Goal: Task Accomplishment & Management: Manage account settings

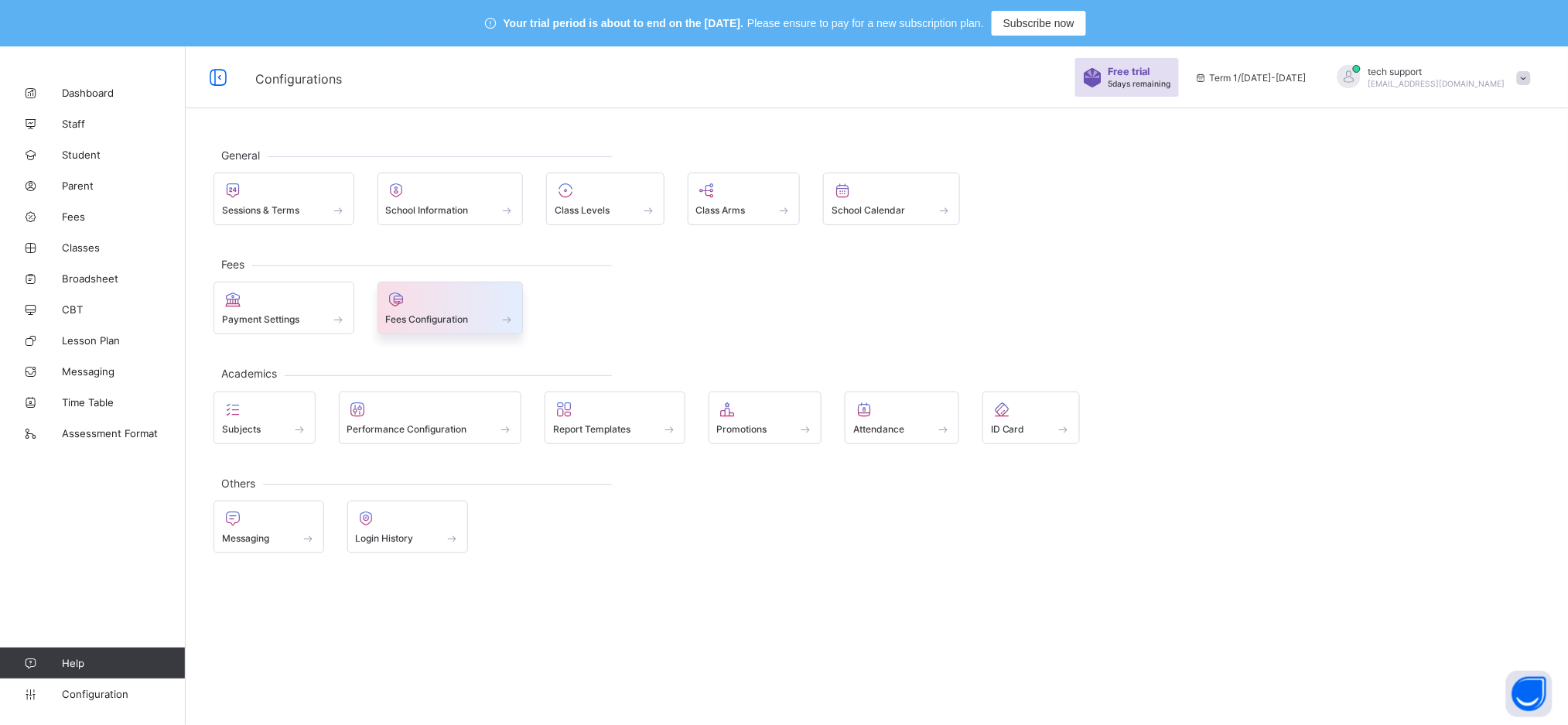
click at [414, 323] on span "Fees Configuration" at bounding box center [428, 319] width 83 height 12
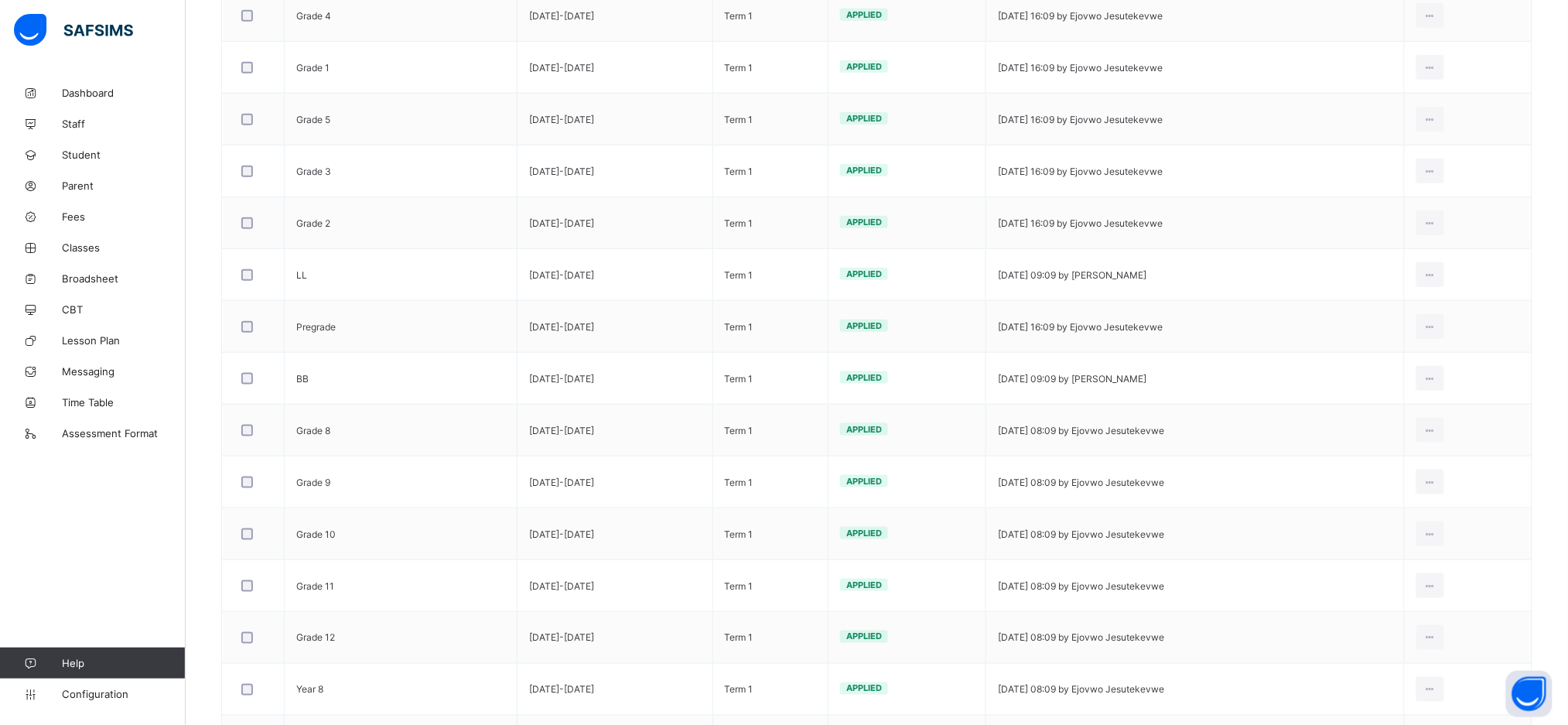
scroll to position [533, 0]
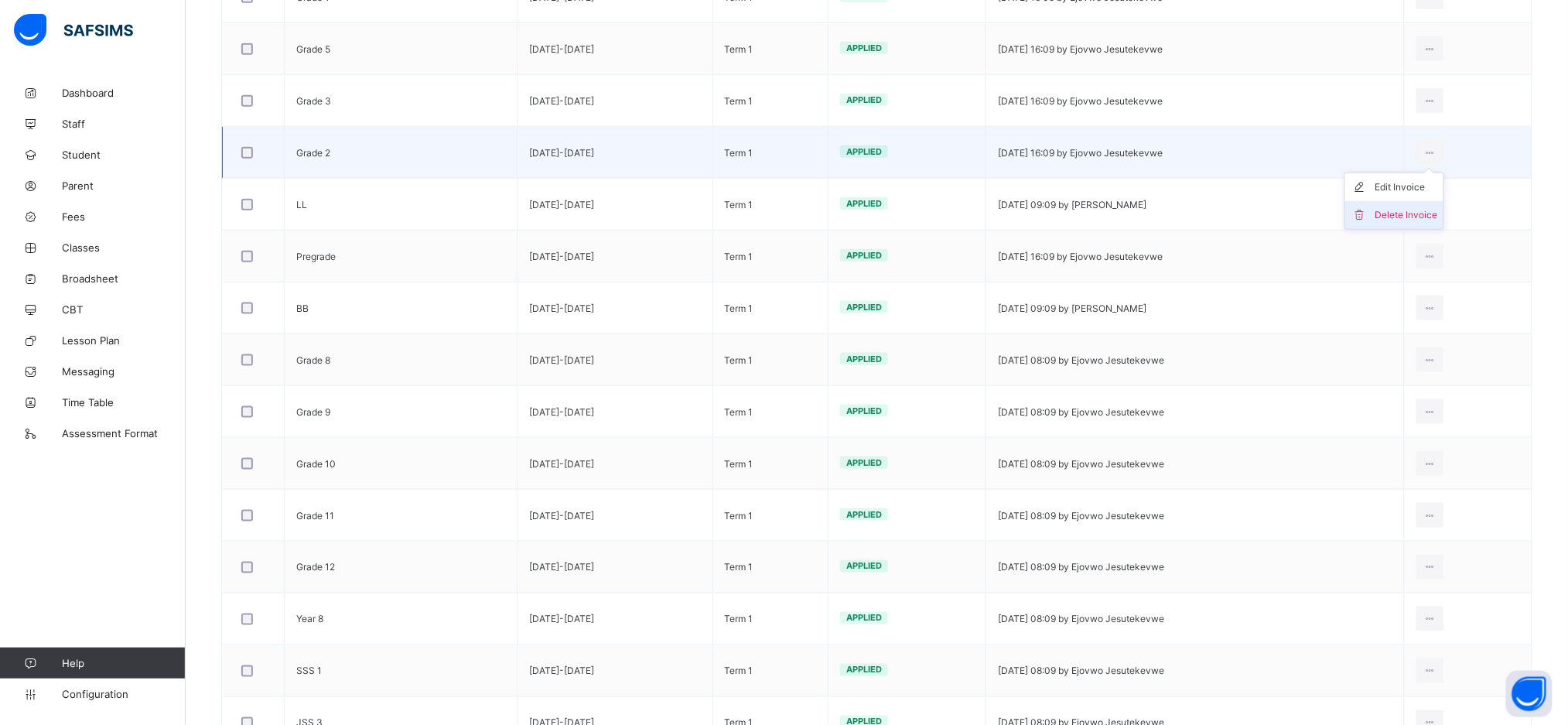
click at [1423, 215] on div "Delete Invoice" at bounding box center [1406, 215] width 63 height 16
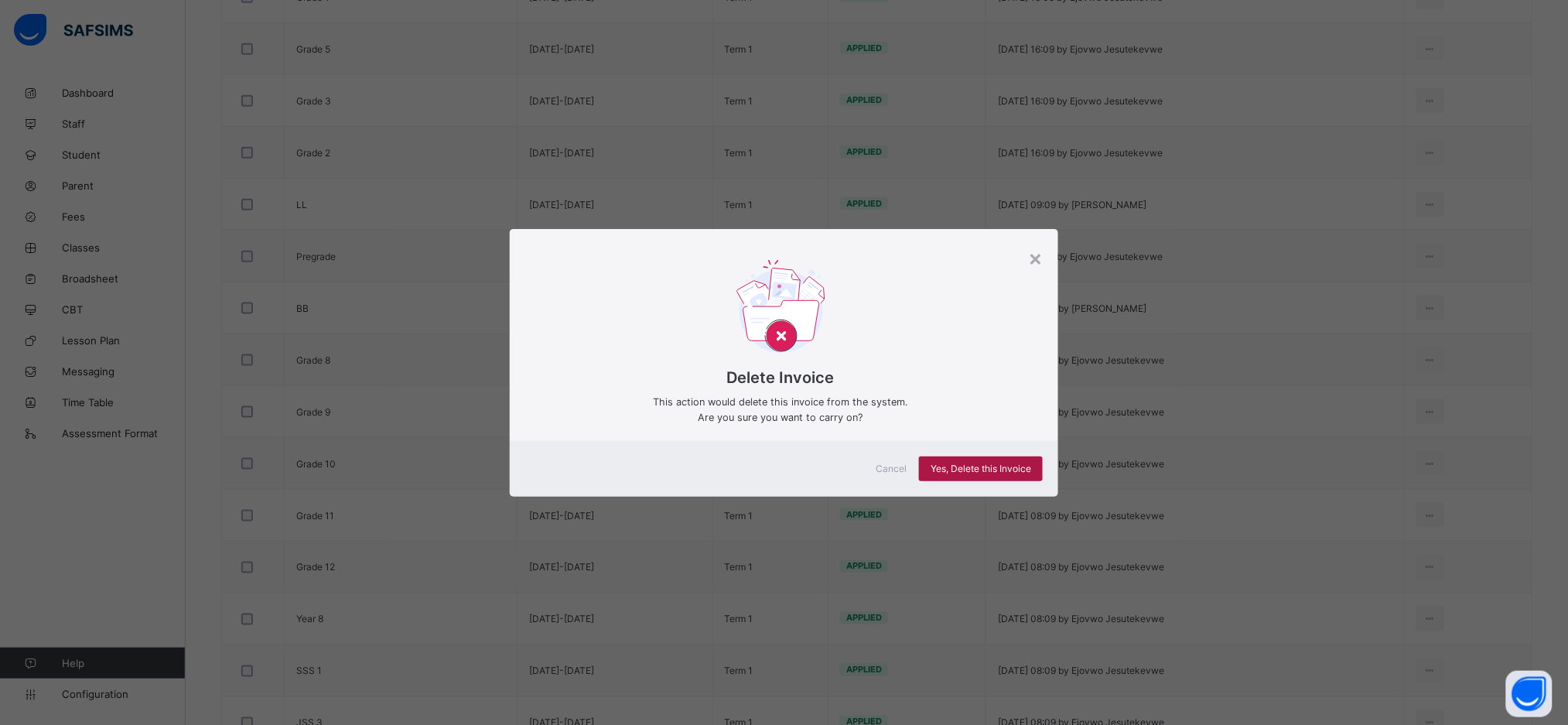
click at [949, 472] on span "Yes, Delete this Invoice" at bounding box center [980, 469] width 100 height 12
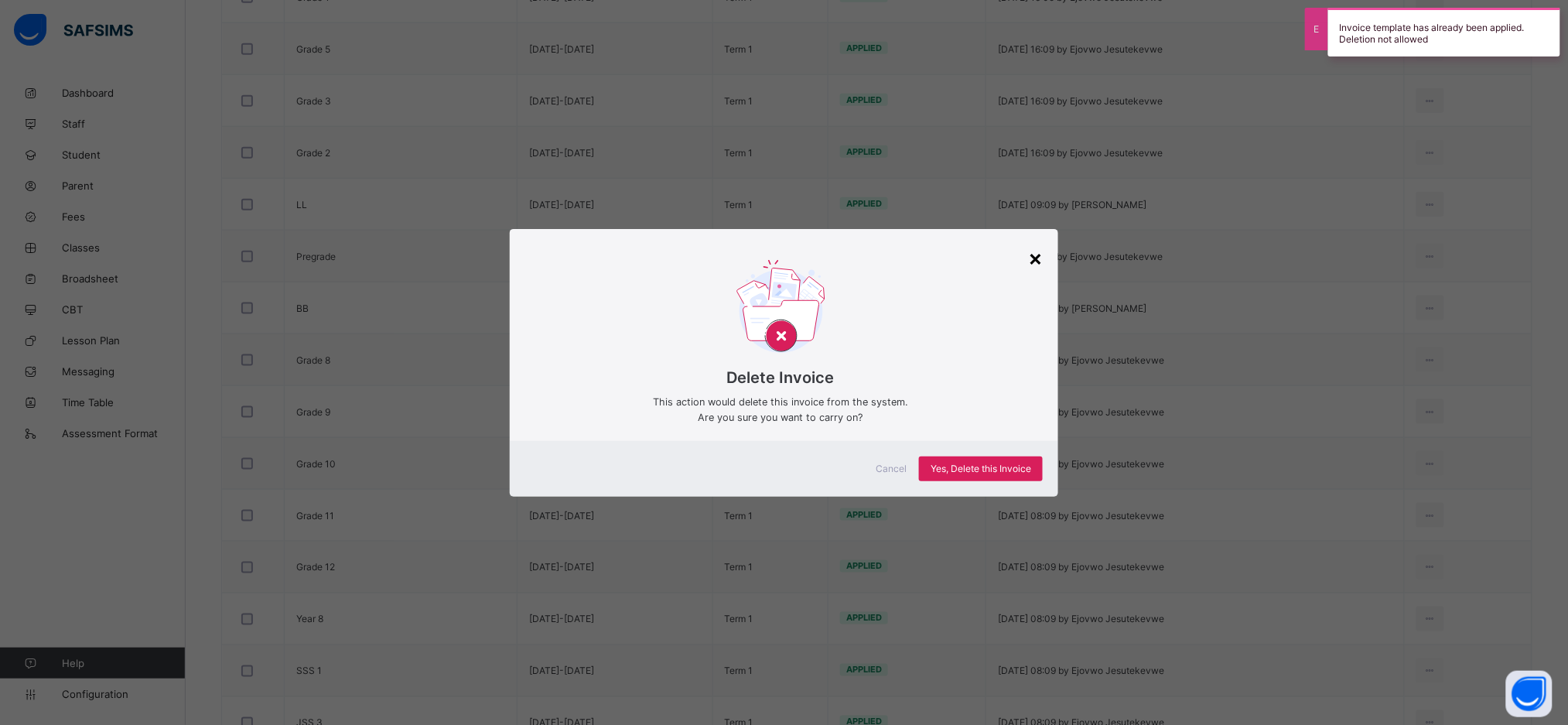
click at [1037, 260] on div "×" at bounding box center [1035, 257] width 15 height 27
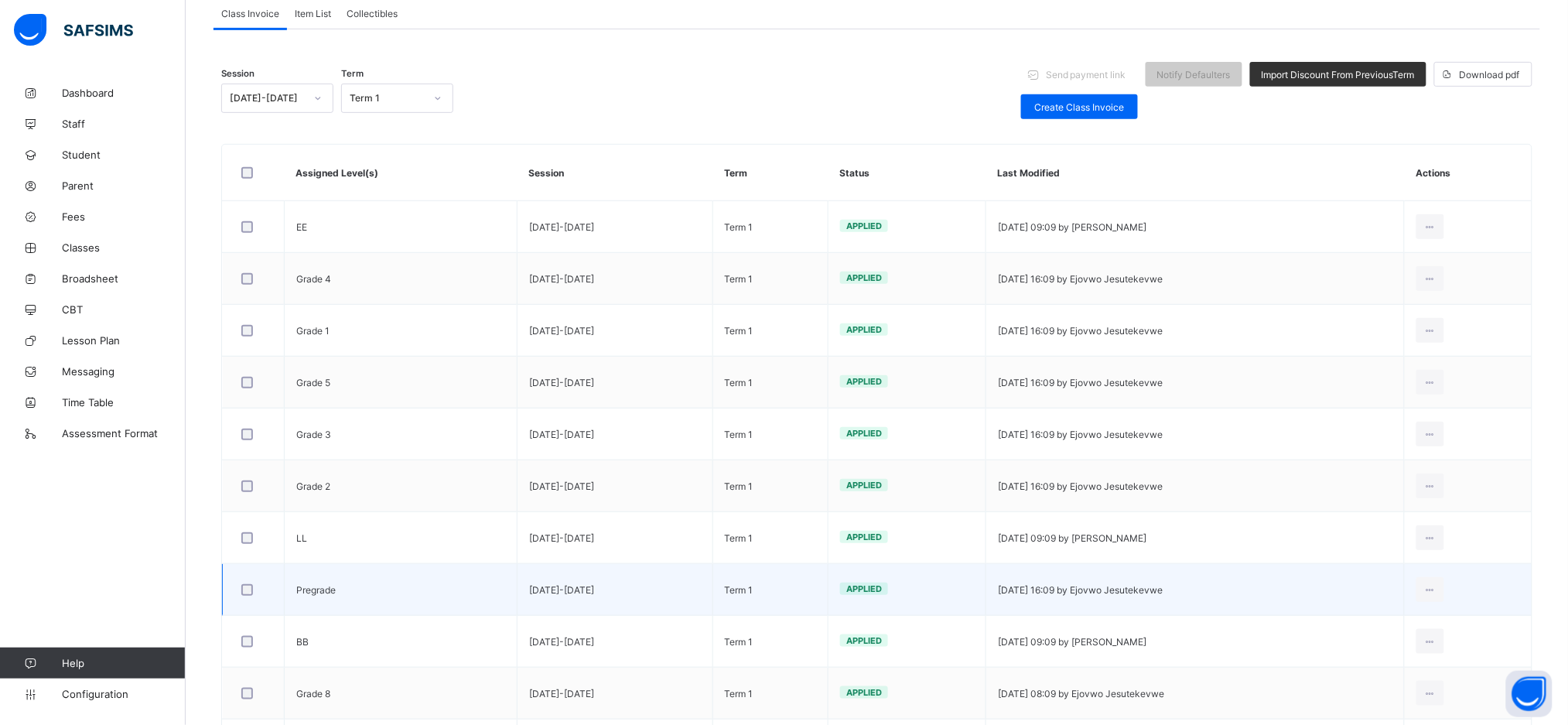
scroll to position [177, 0]
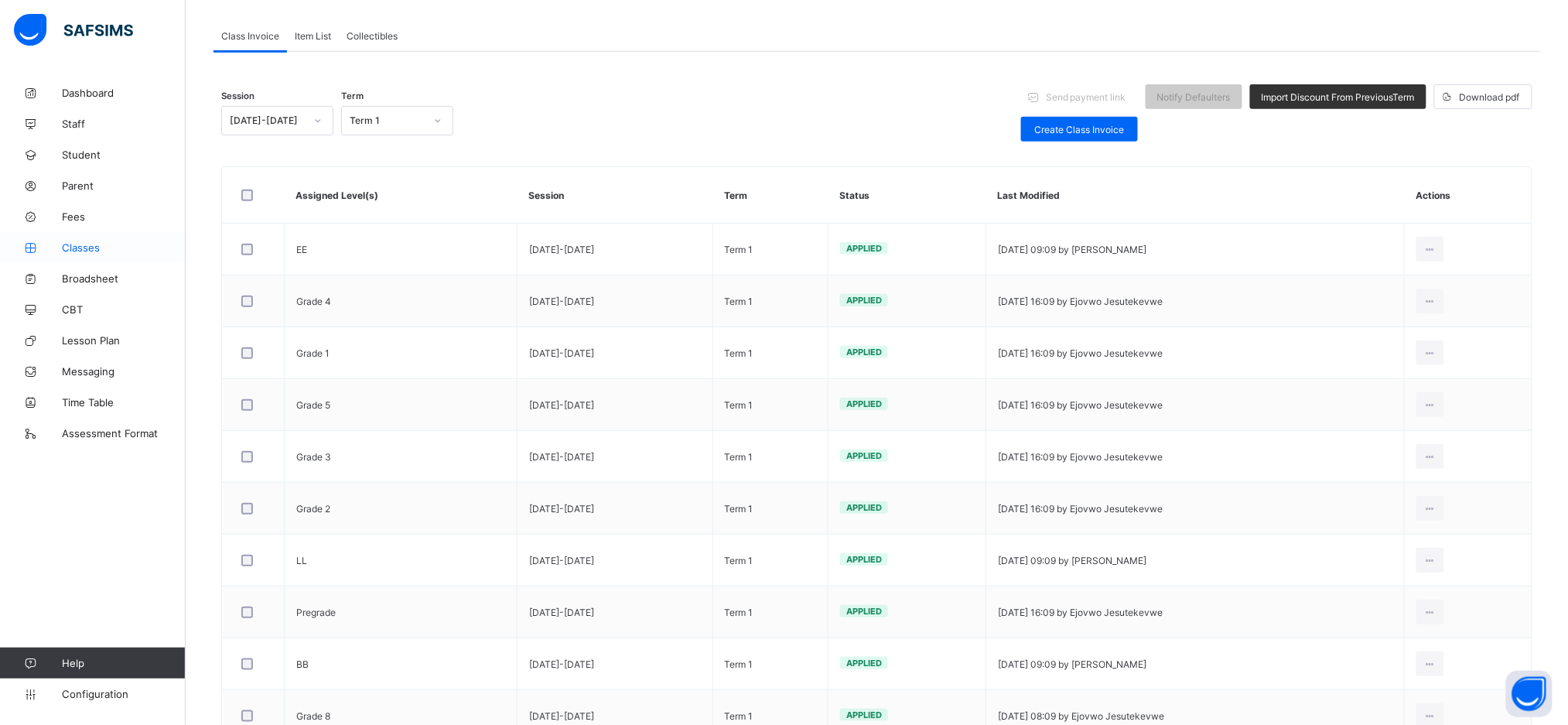
click at [79, 248] on span "Classes" at bounding box center [124, 247] width 124 height 12
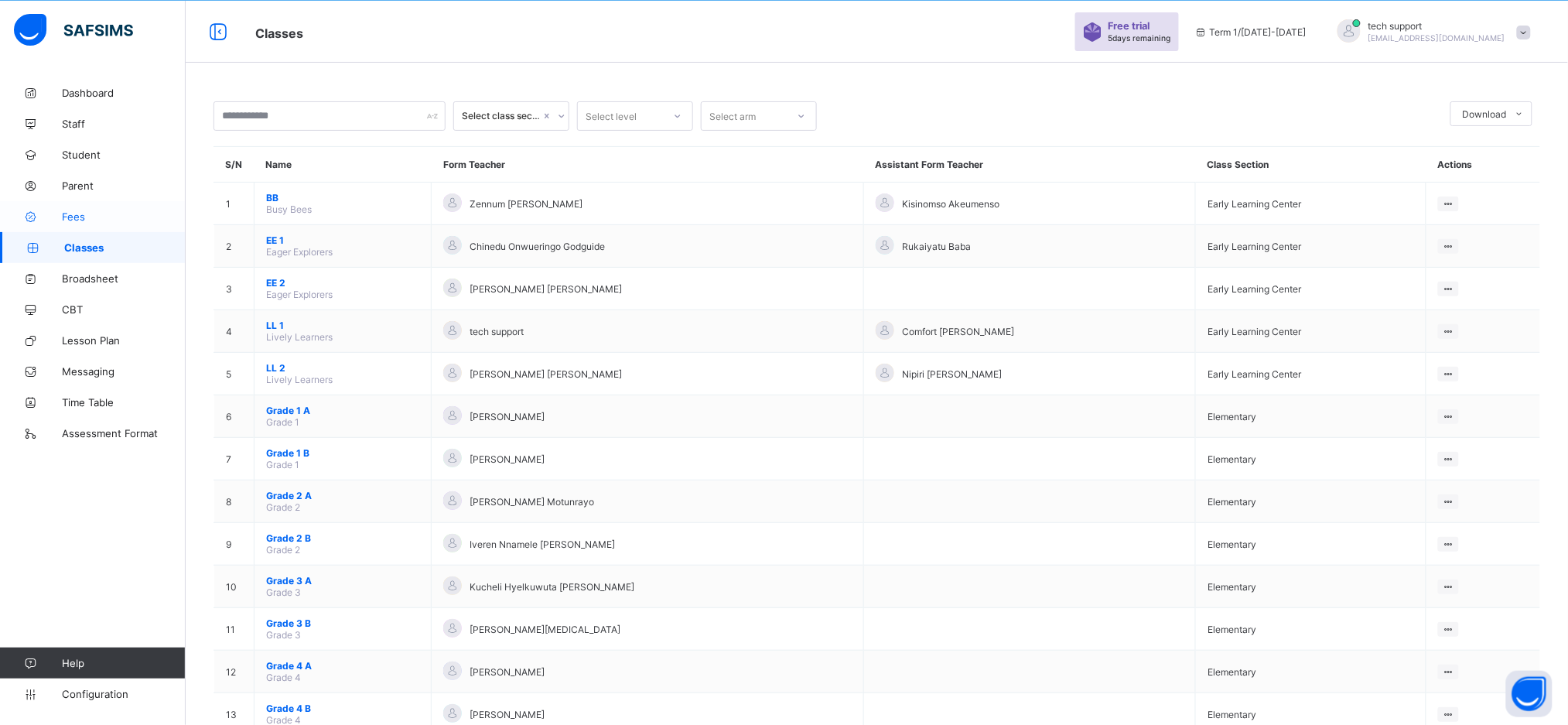
scroll to position [177, 0]
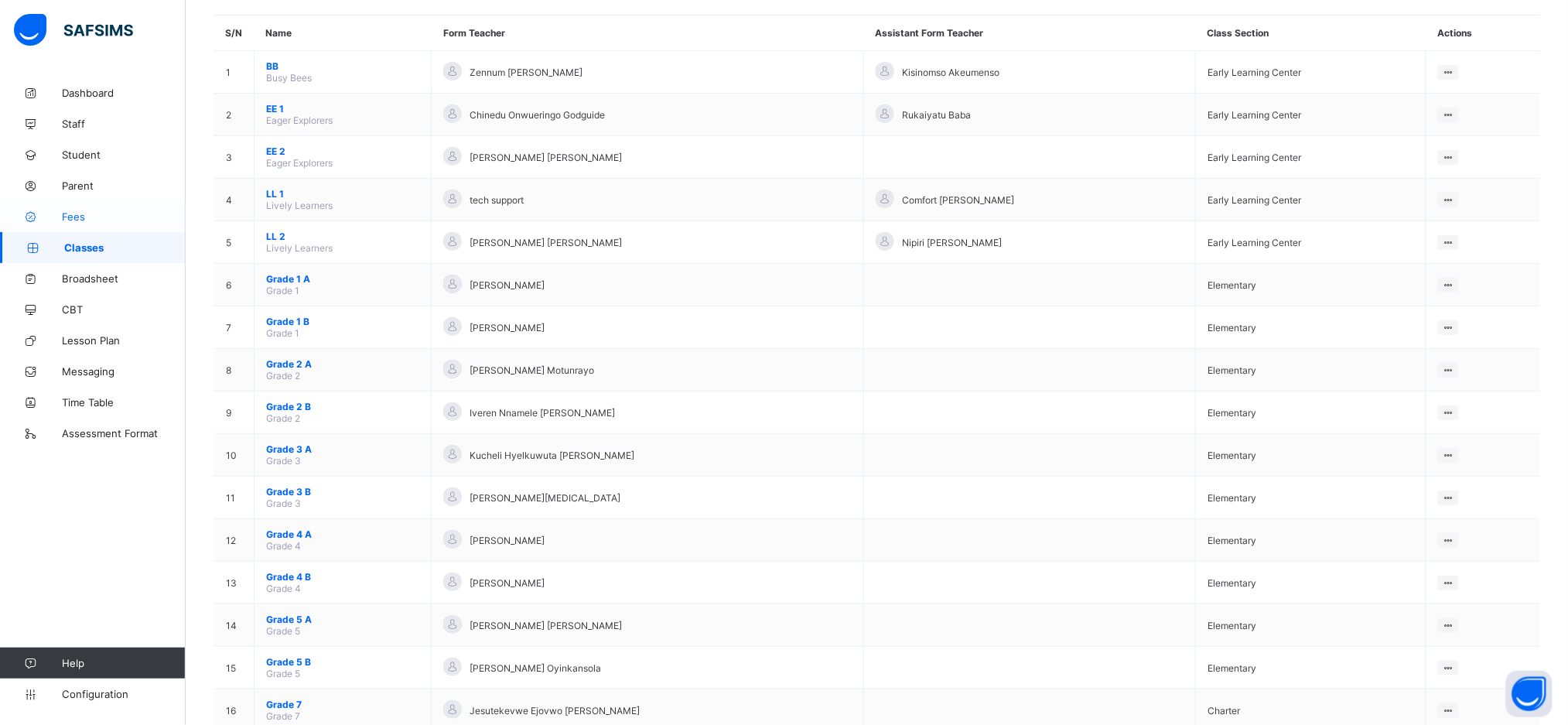
click at [67, 214] on span "Fees" at bounding box center [124, 216] width 124 height 12
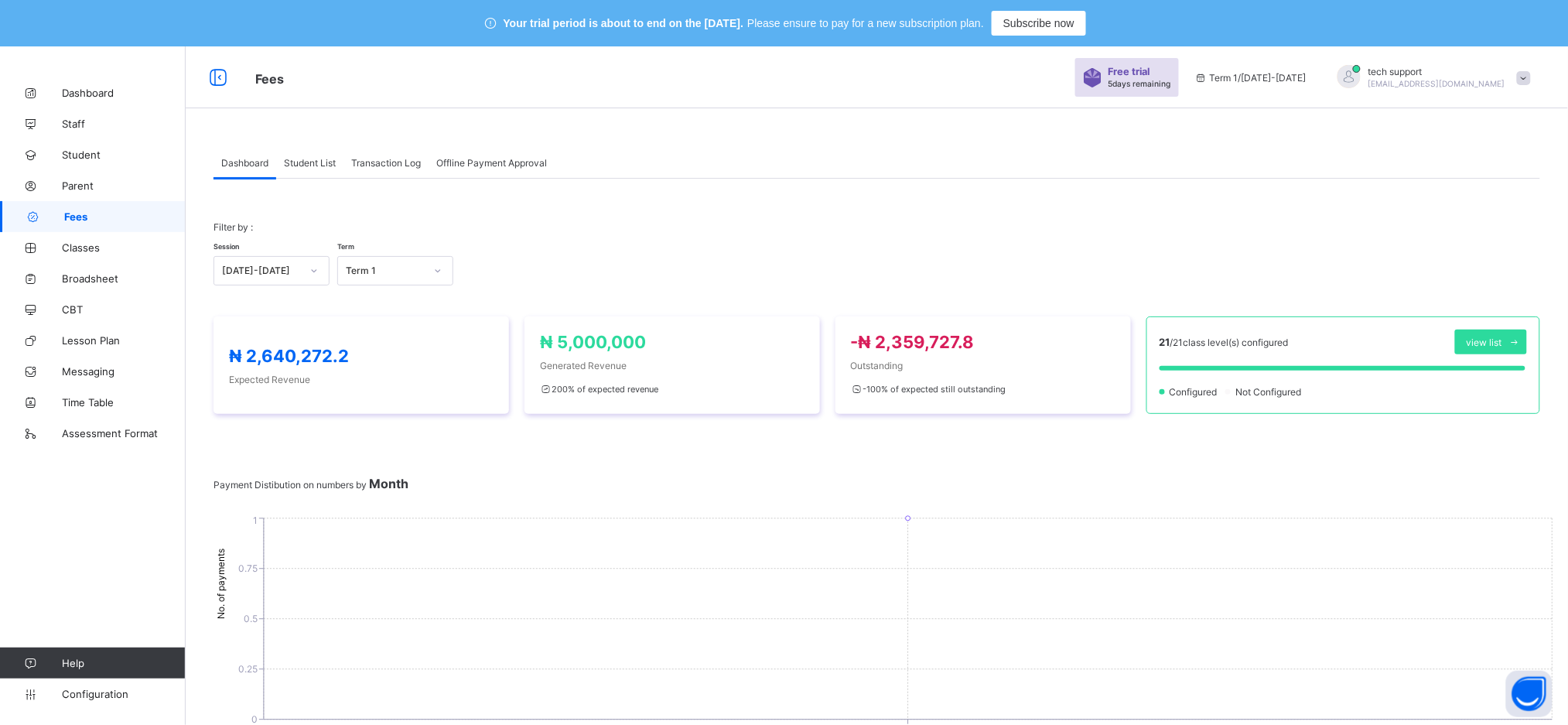
click at [301, 164] on span "Student List" at bounding box center [310, 162] width 52 height 12
